Goal: Navigation & Orientation: Find specific page/section

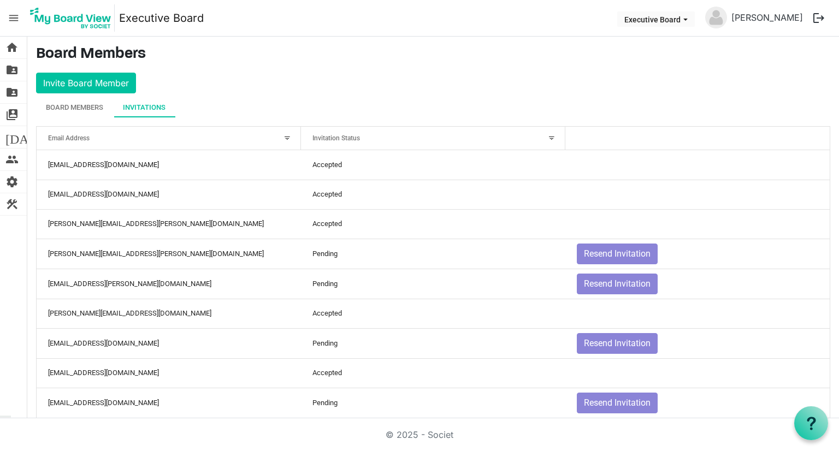
scroll to position [1171, 0]
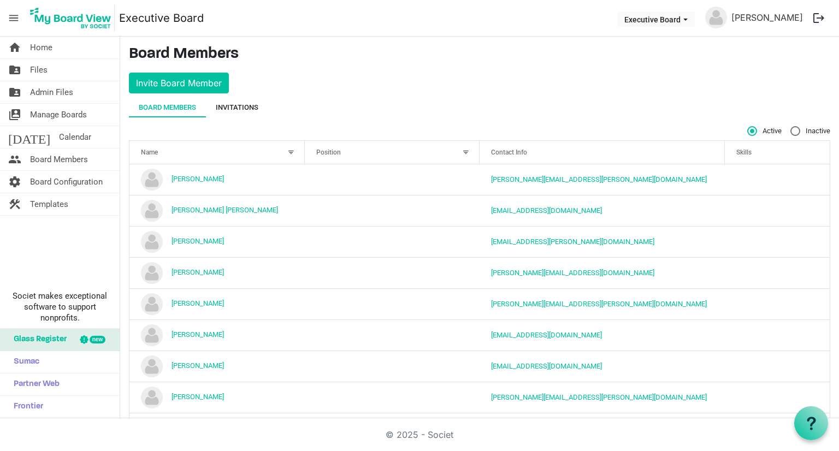
click at [258, 113] on div "Invitations" at bounding box center [237, 108] width 43 height 20
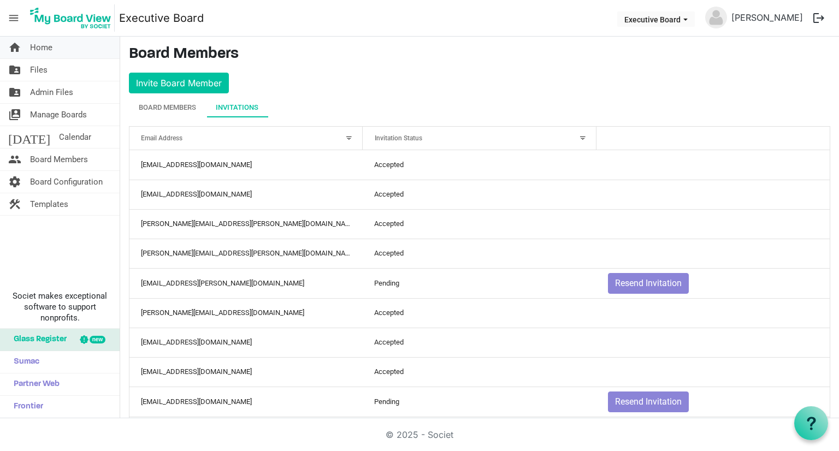
click at [44, 49] on span "Home" at bounding box center [41, 48] width 22 height 22
